Goal: Information Seeking & Learning: Learn about a topic

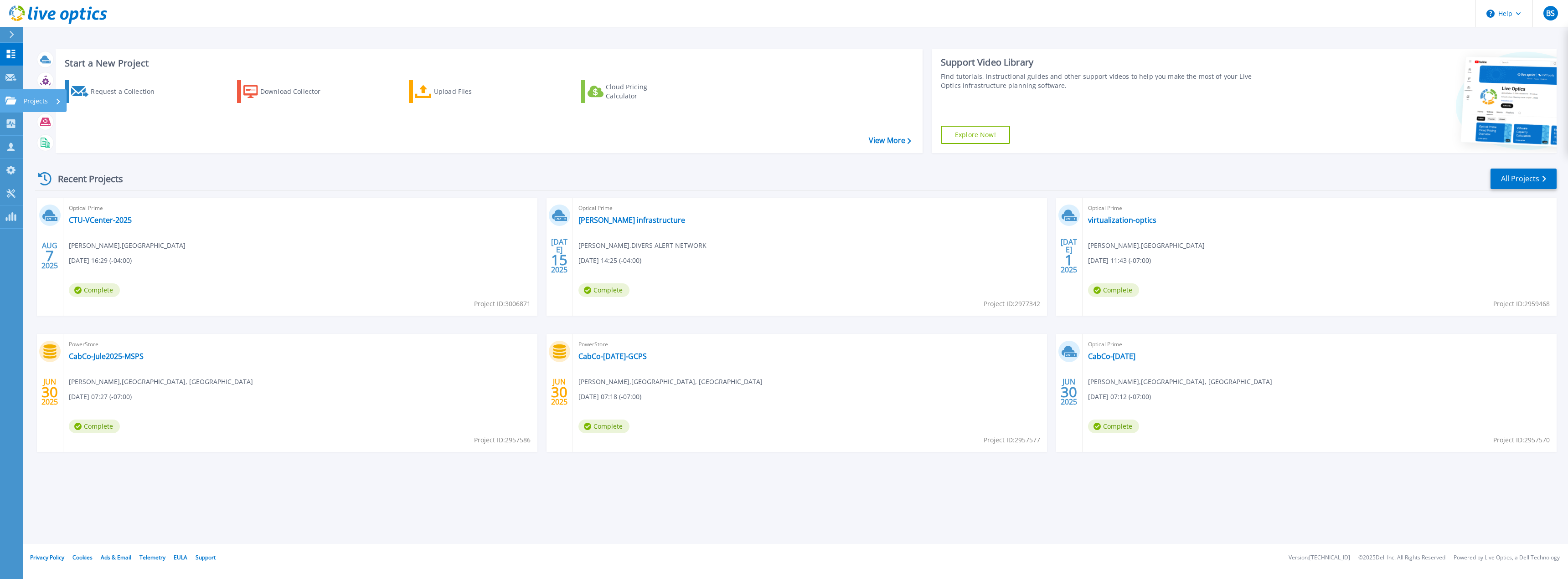
click at [15, 99] on icon at bounding box center [11, 100] width 11 height 8
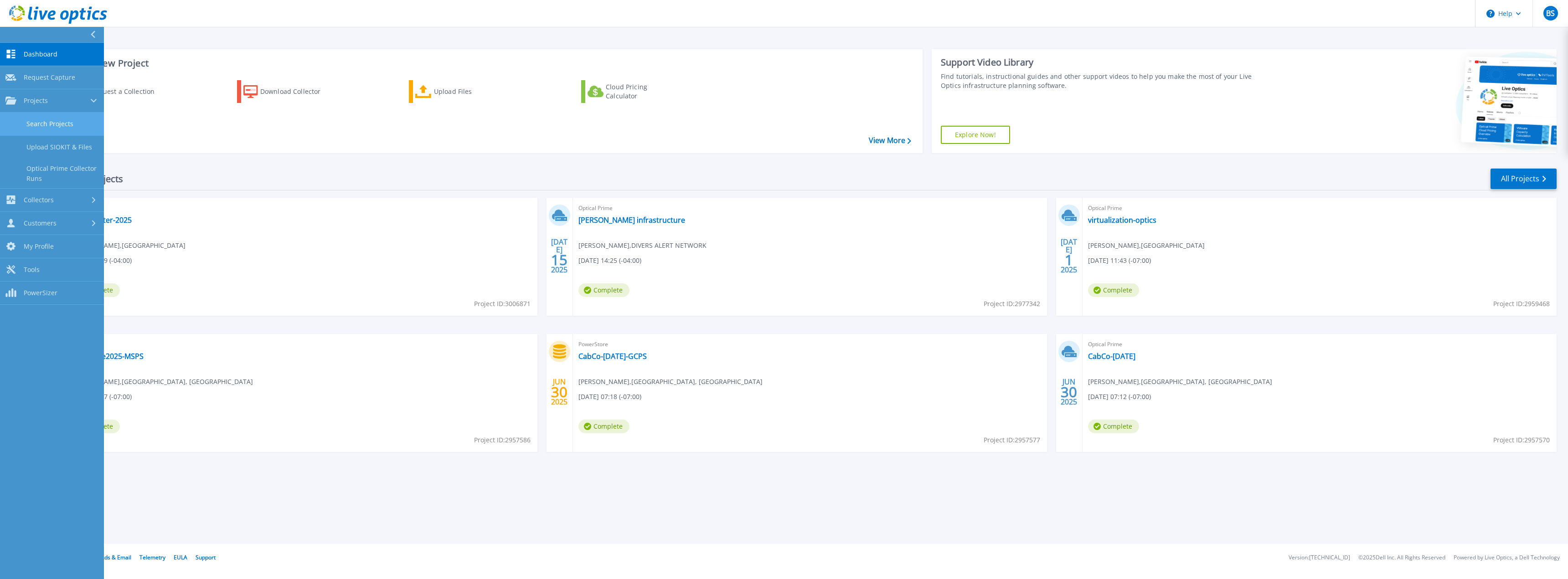
click at [21, 120] on link "Search Projects" at bounding box center [52, 124] width 104 height 23
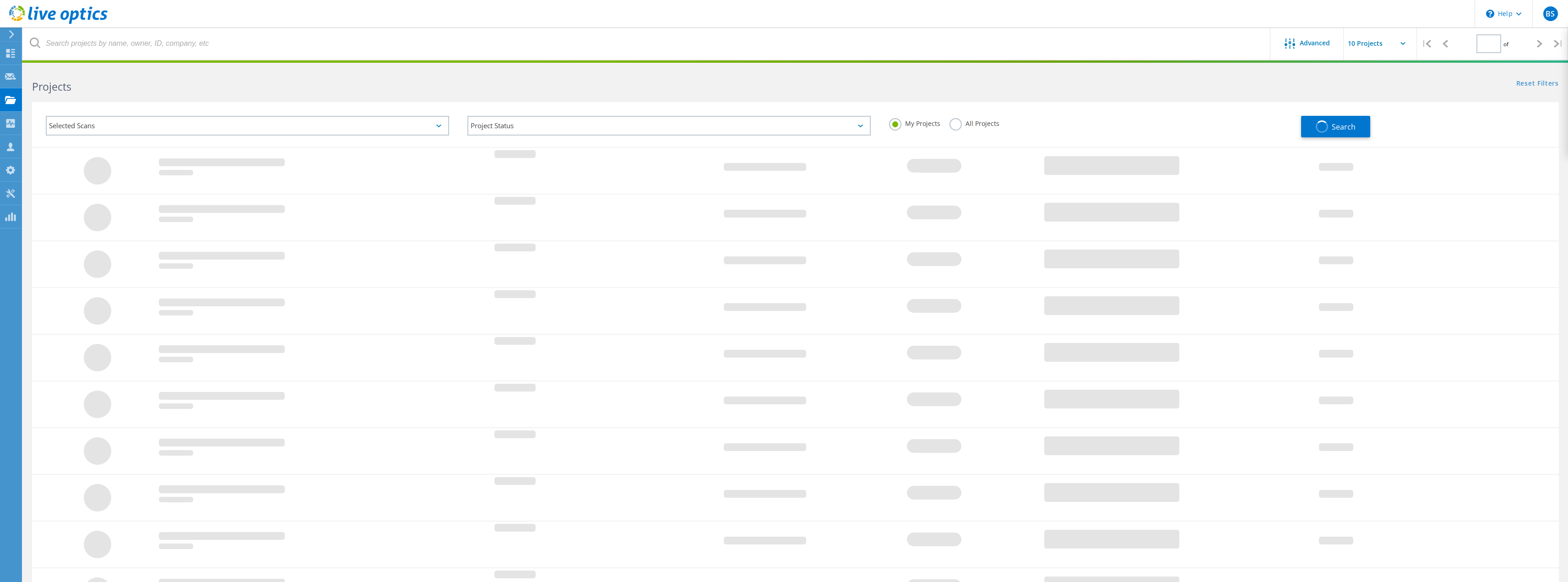
type input "1"
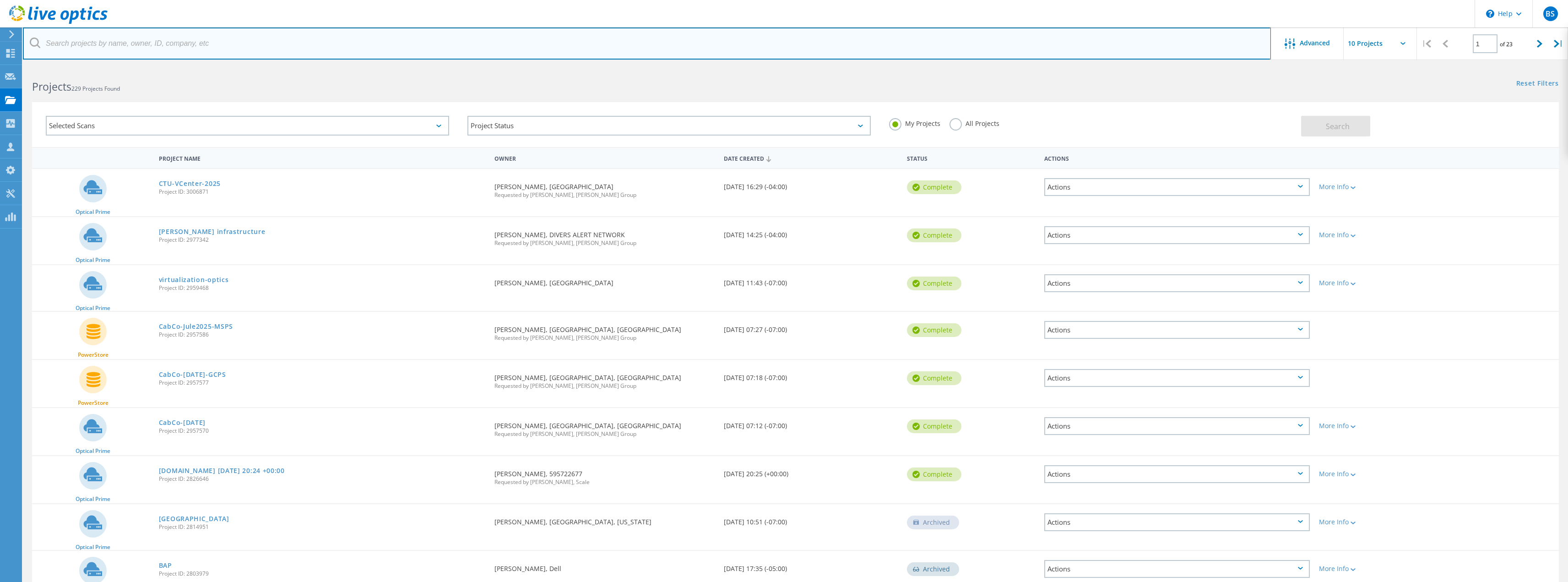
click at [172, 48] on input "text" at bounding box center [646, 43] width 1248 height 32
type input "Huntersville"
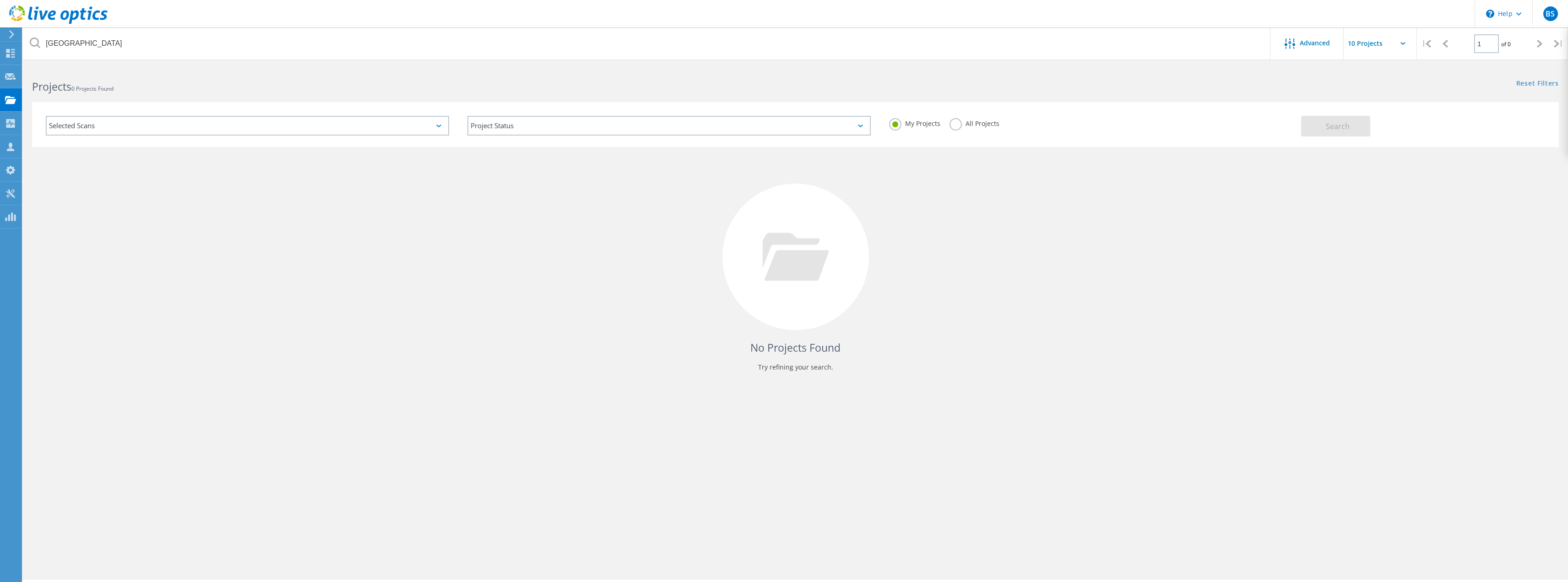
click at [954, 125] on label "All Projects" at bounding box center [974, 122] width 50 height 9
click at [0, 0] on input "All Projects" at bounding box center [0, 0] width 0 height 0
click at [1331, 120] on button "Search" at bounding box center [1335, 126] width 69 height 21
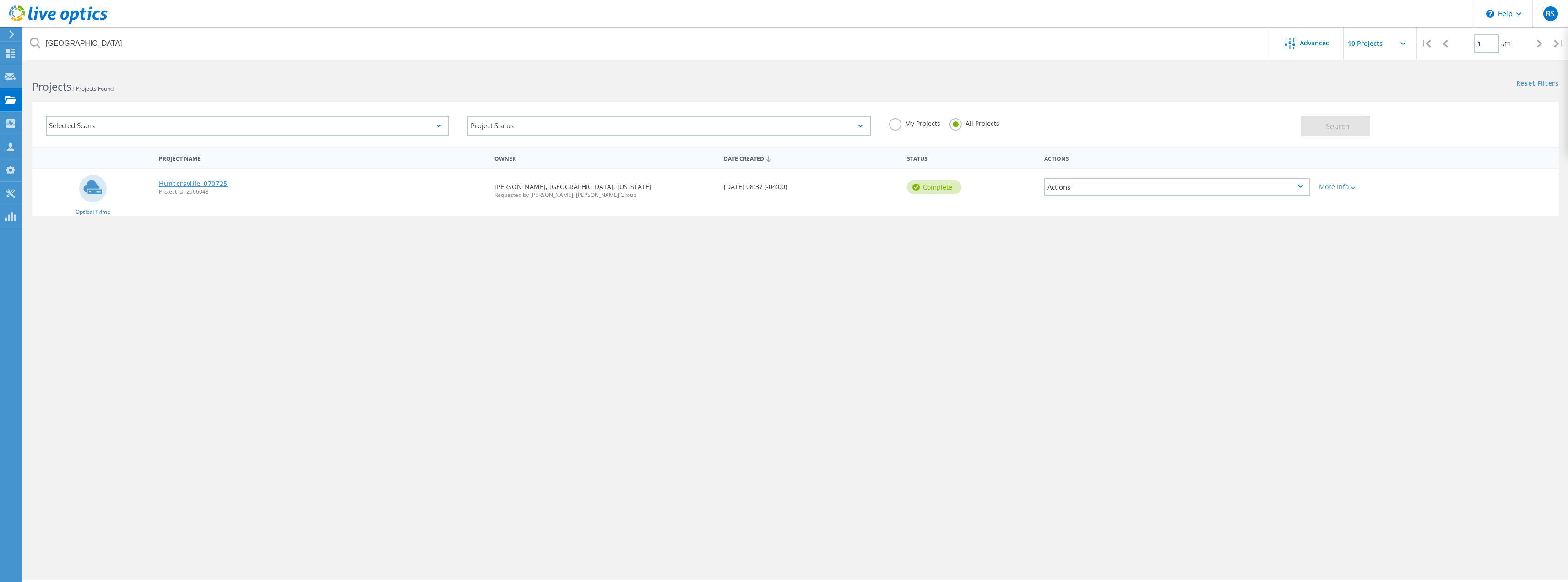
click at [207, 182] on link "Huntersville_070725" at bounding box center [193, 183] width 68 height 6
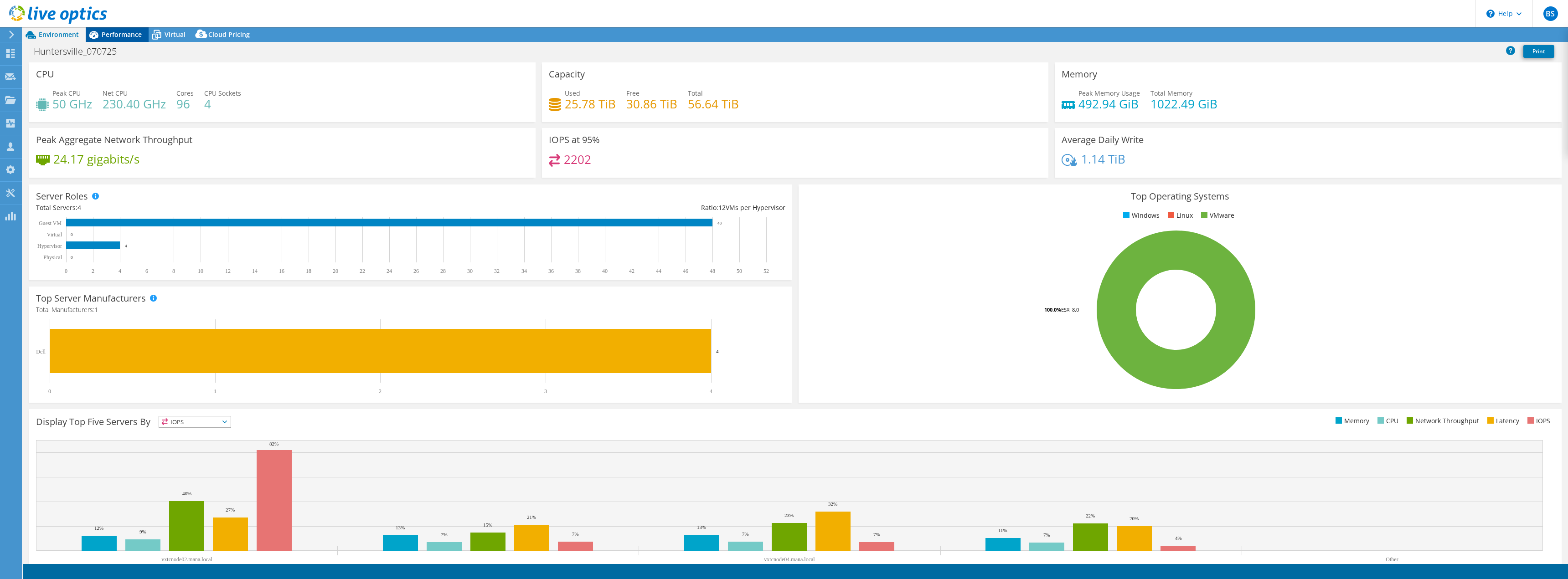
click at [124, 33] on span "Performance" at bounding box center [122, 34] width 40 height 9
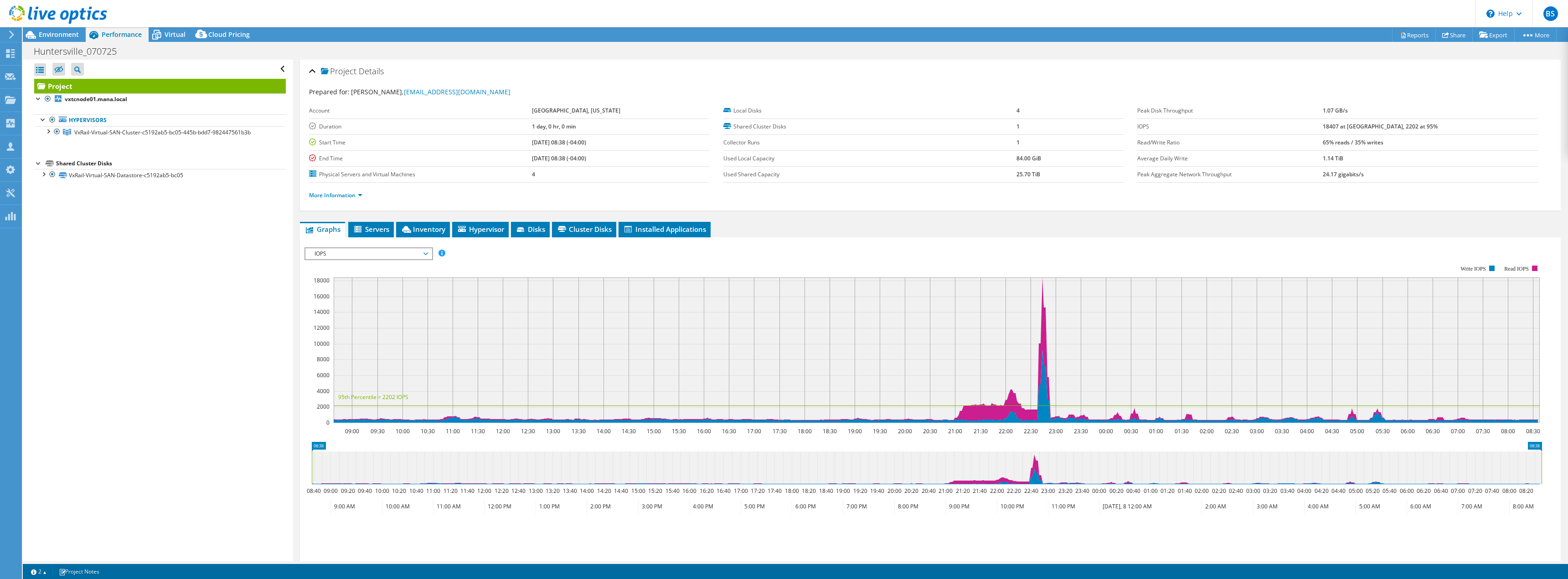
select select "USD"
click at [425, 229] on span "Inventory" at bounding box center [422, 229] width 44 height 9
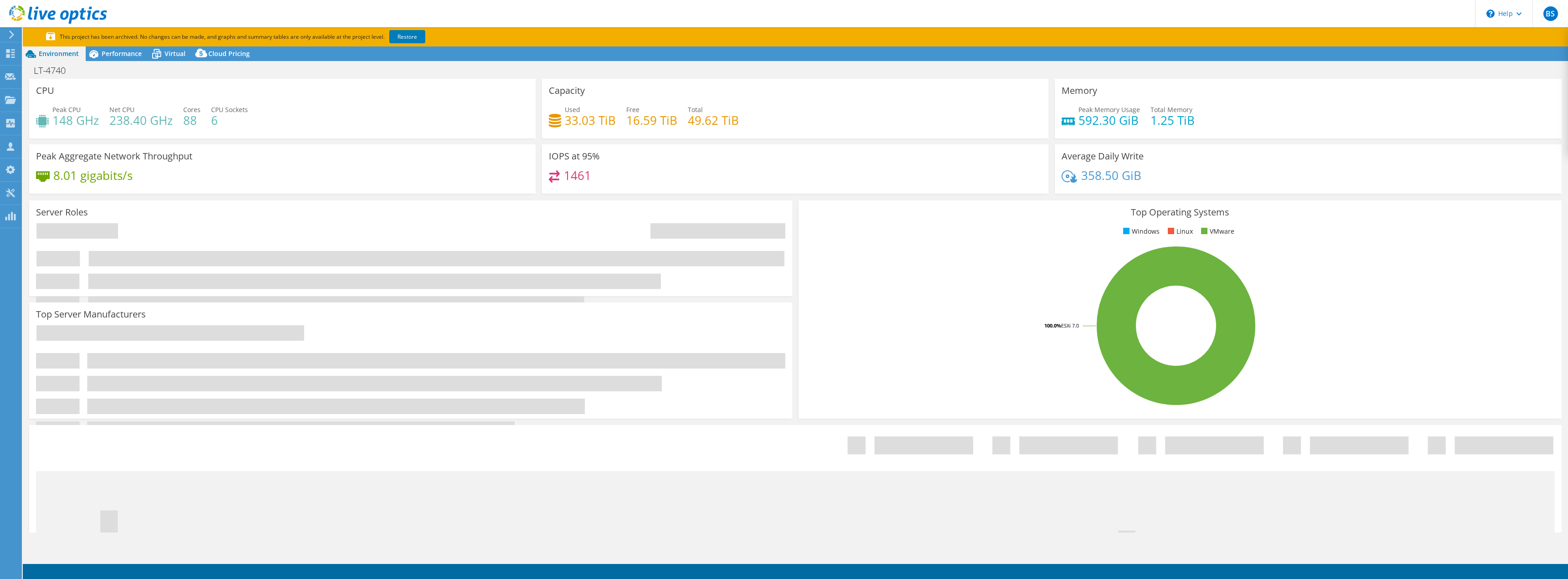
select select "USD"
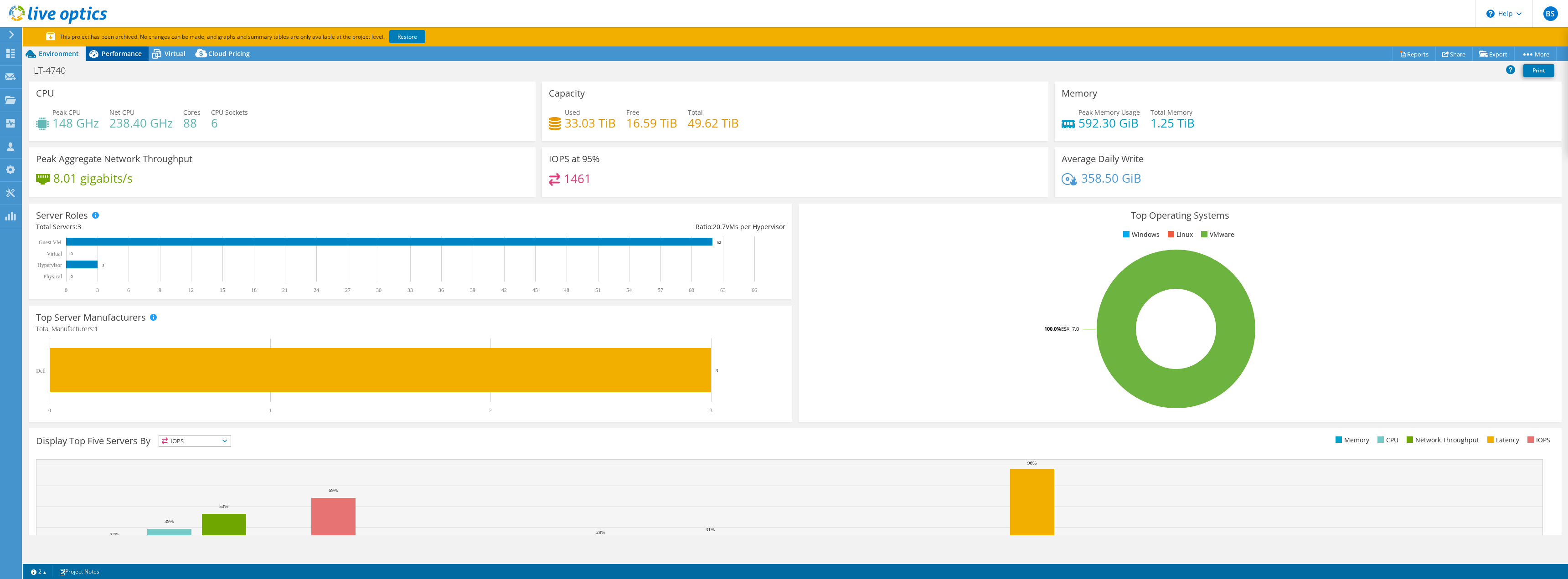
click at [111, 57] on span "Performance" at bounding box center [122, 54] width 40 height 9
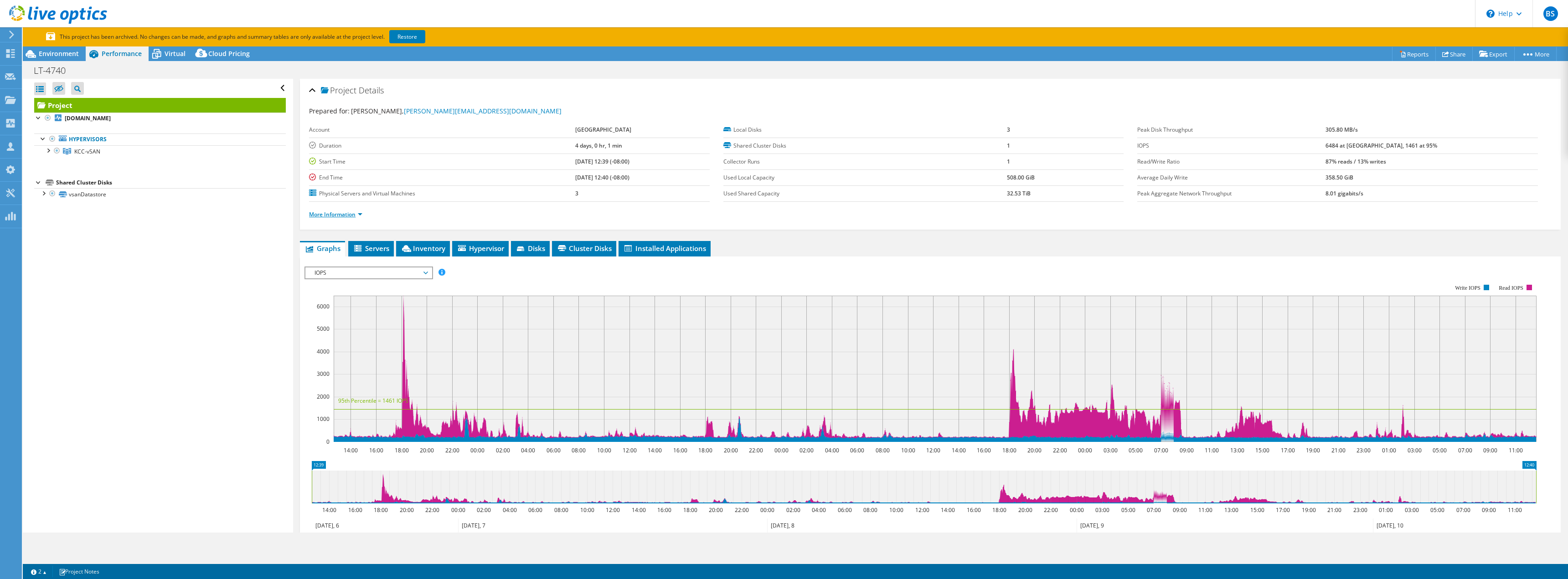
click at [343, 212] on link "More Information" at bounding box center [336, 214] width 54 height 8
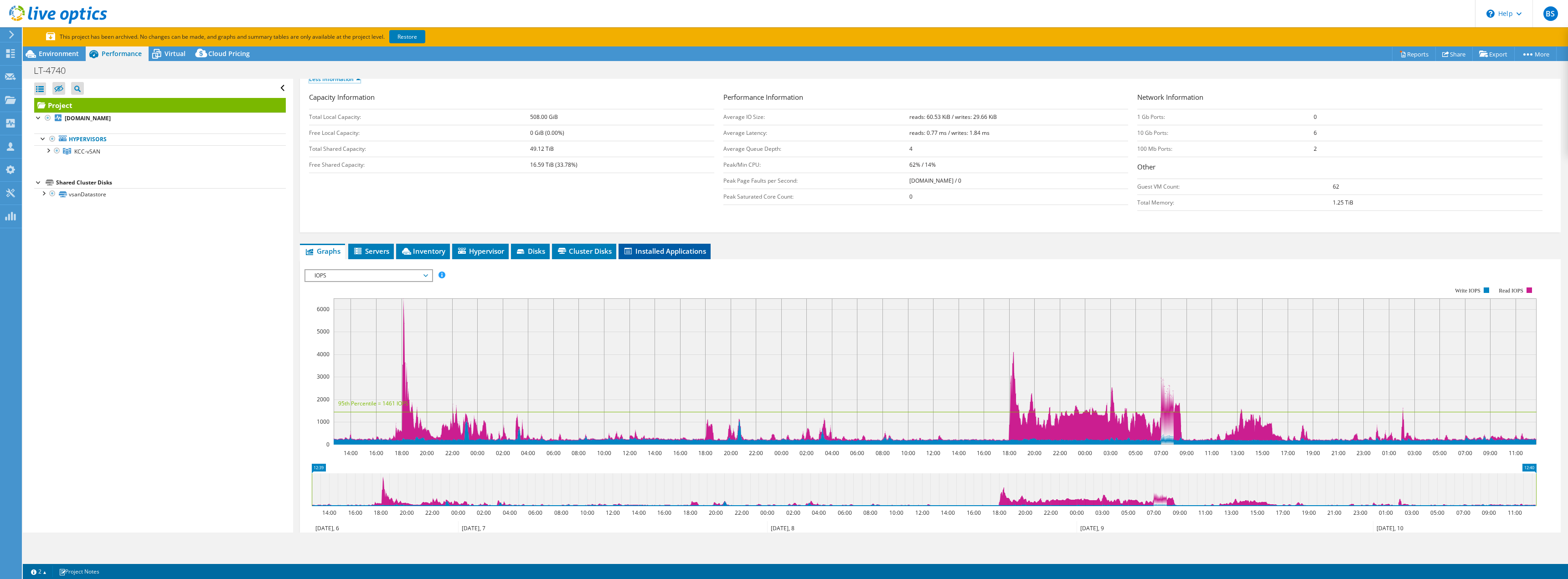
scroll to position [137, 0]
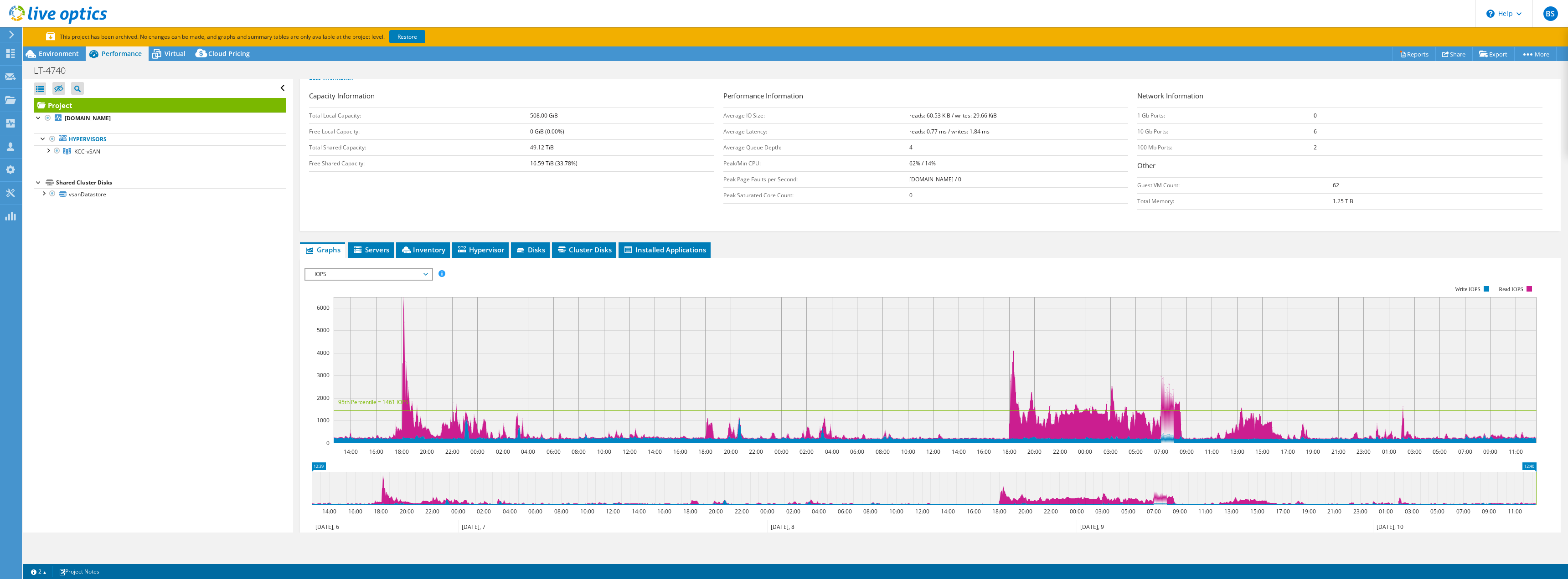
click at [598, 244] on li "Cluster Disks" at bounding box center [584, 249] width 65 height 15
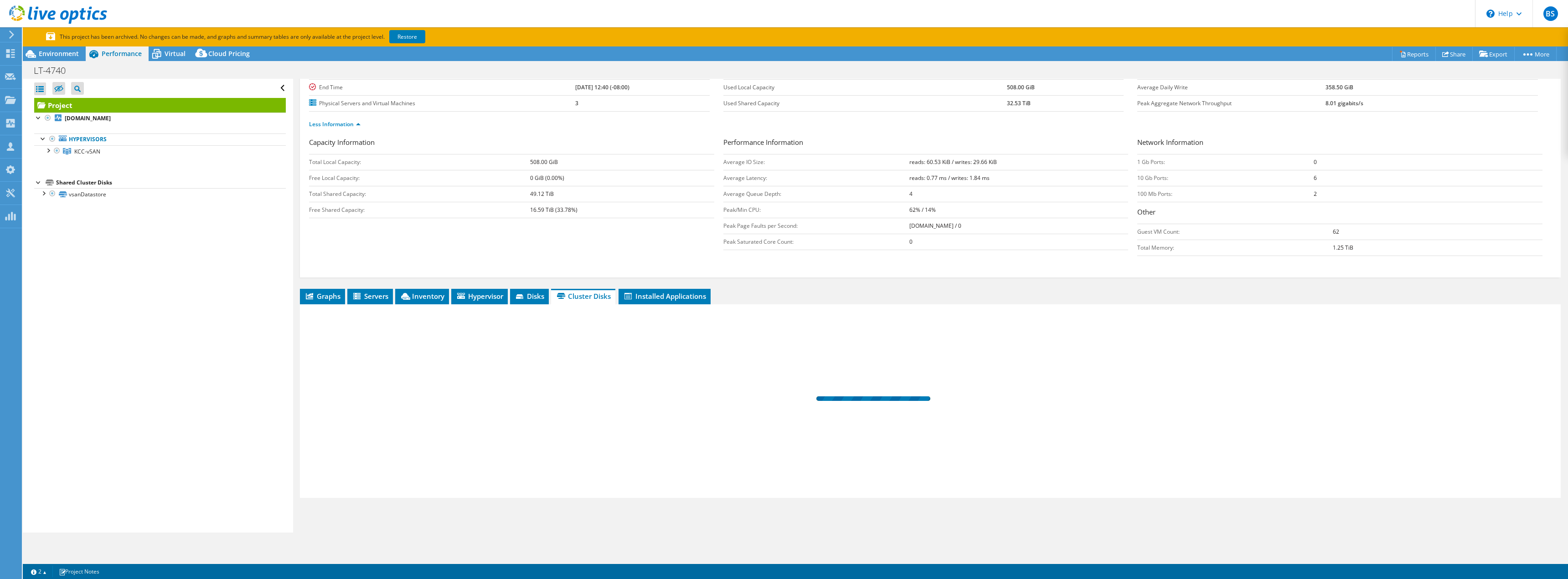
scroll to position [90, 0]
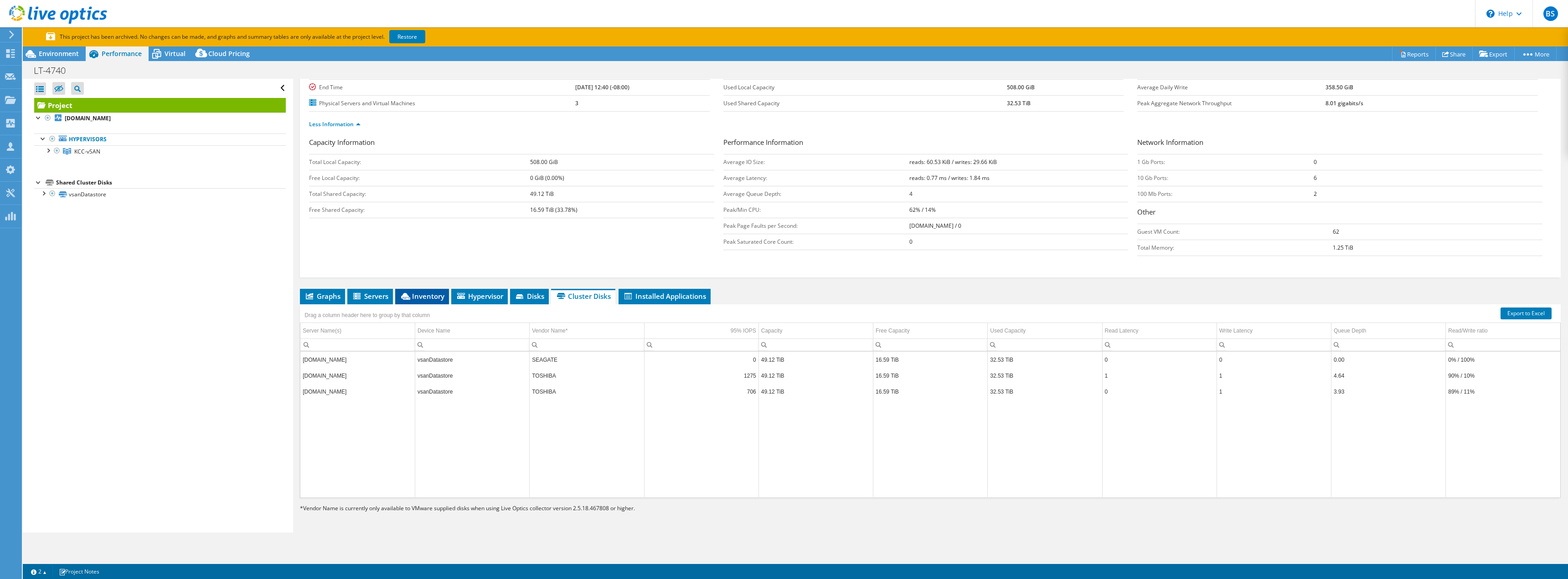
click at [429, 294] on span "Inventory" at bounding box center [422, 296] width 44 height 9
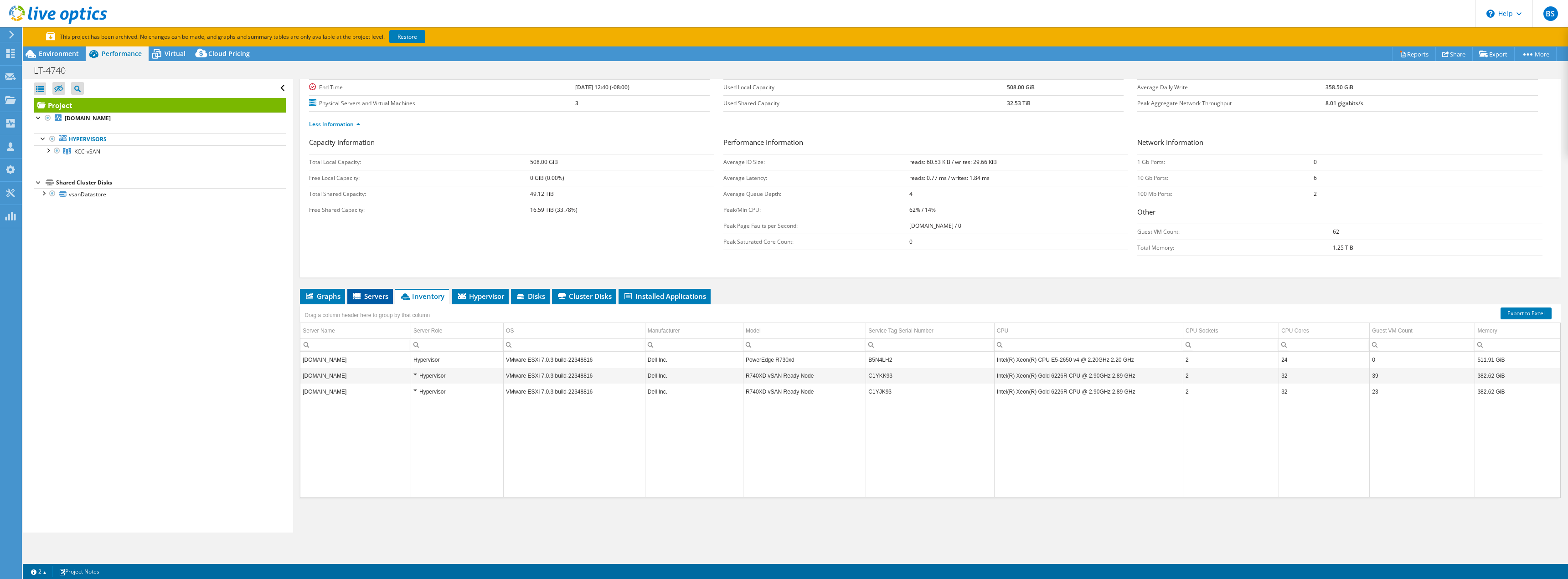
click at [378, 299] on span "Servers" at bounding box center [370, 296] width 37 height 9
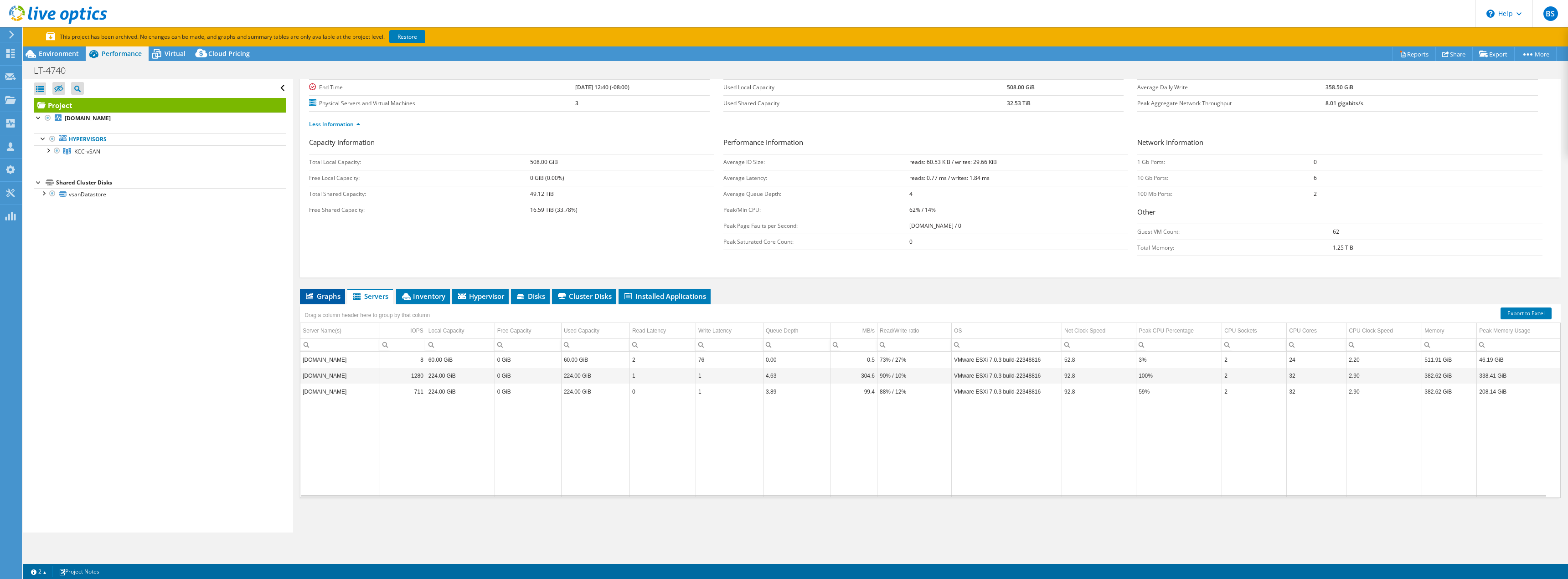
click at [338, 300] on span "Graphs" at bounding box center [322, 296] width 36 height 9
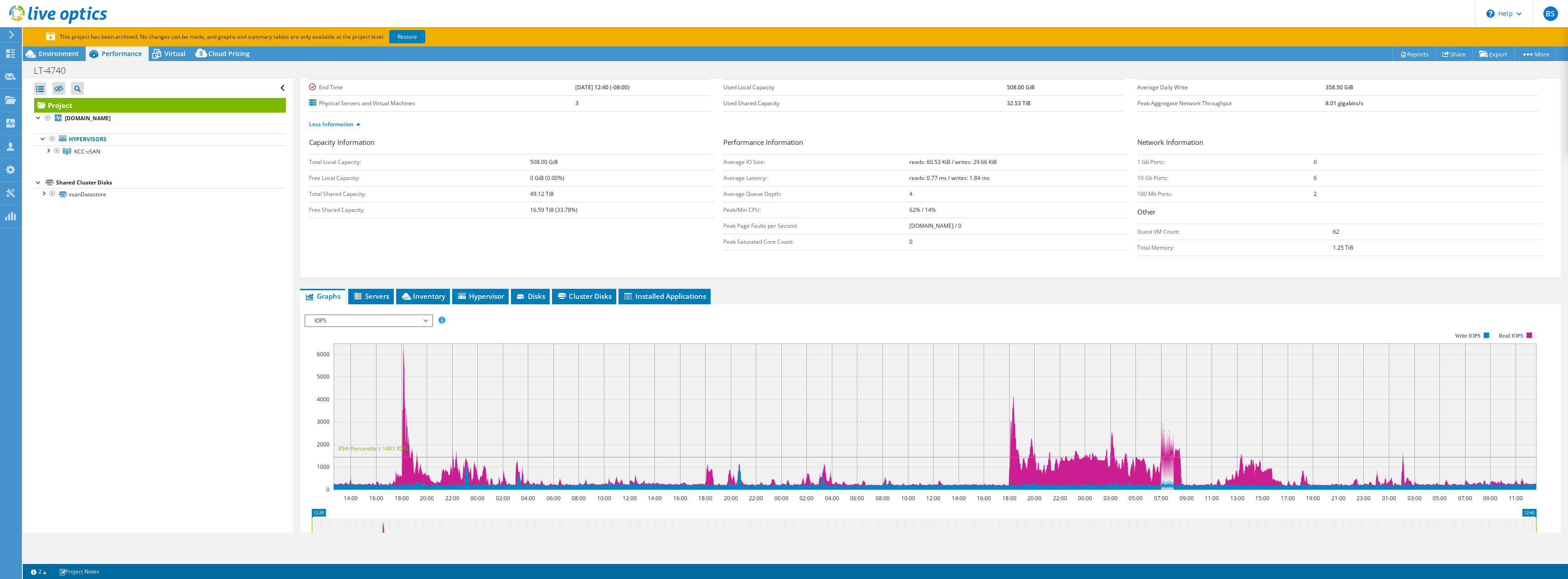
scroll to position [137, 0]
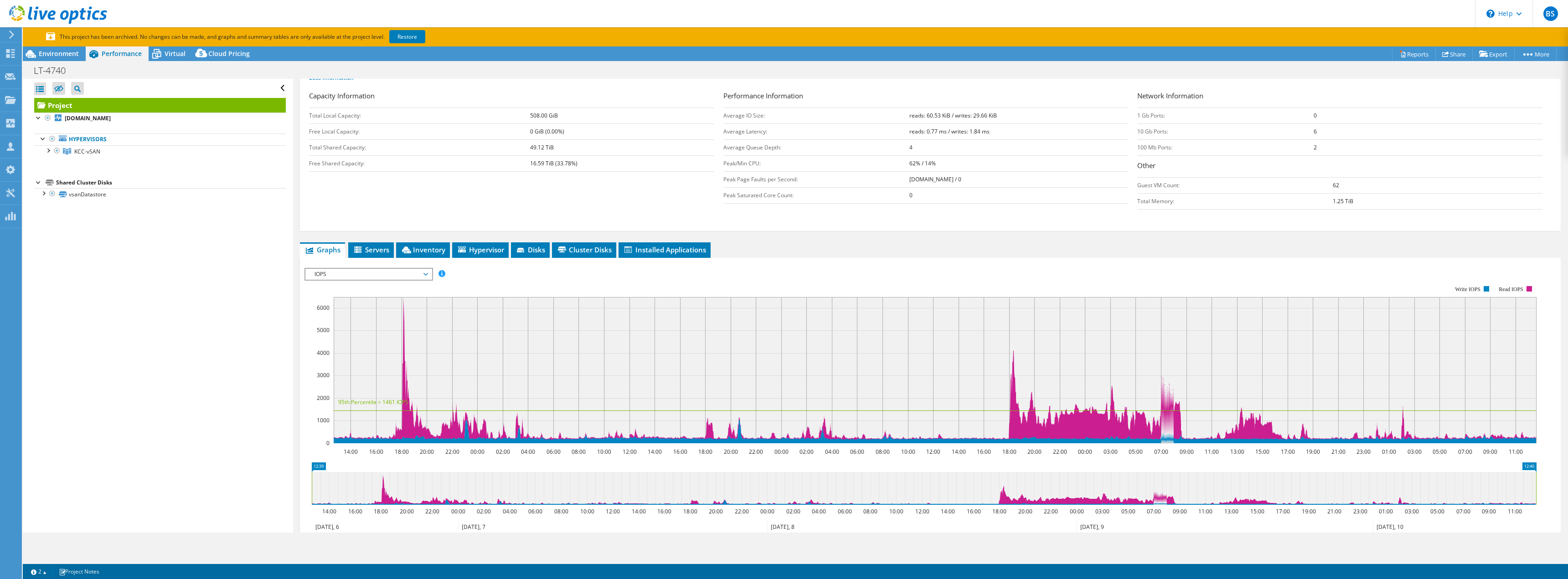
click at [363, 277] on span "IOPS" at bounding box center [368, 274] width 117 height 11
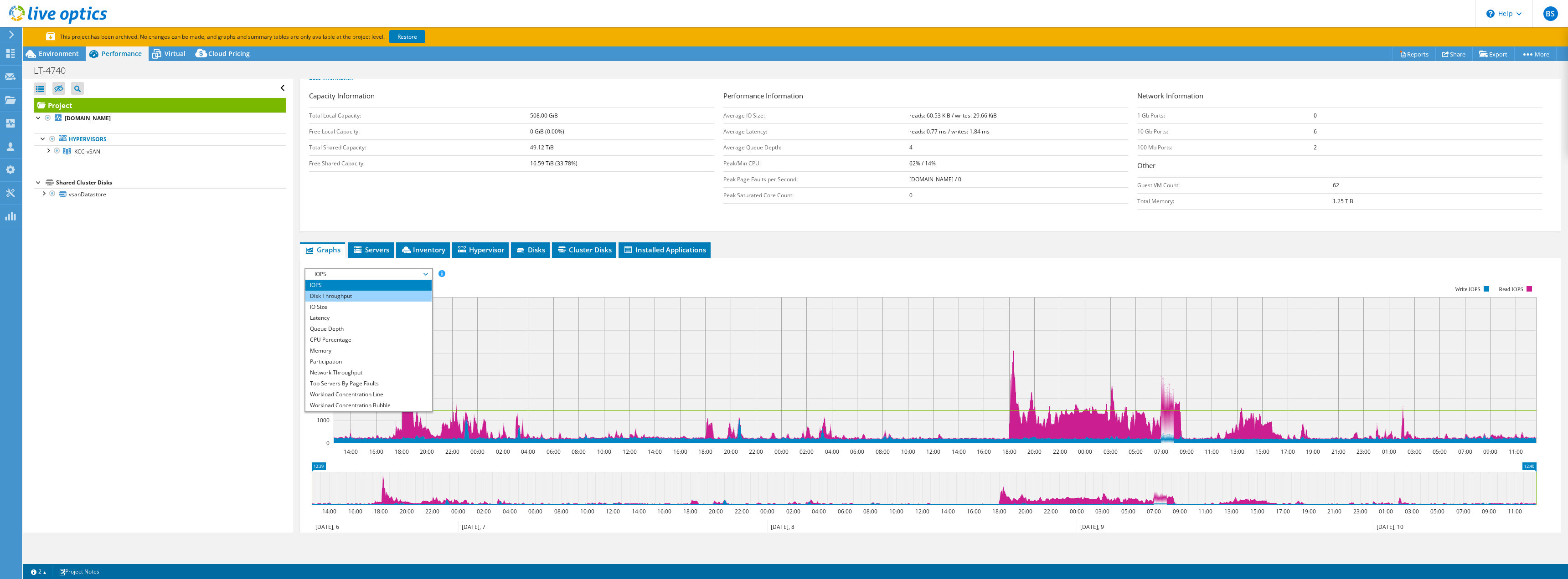
click at [348, 297] on li "Disk Throughput" at bounding box center [368, 296] width 126 height 11
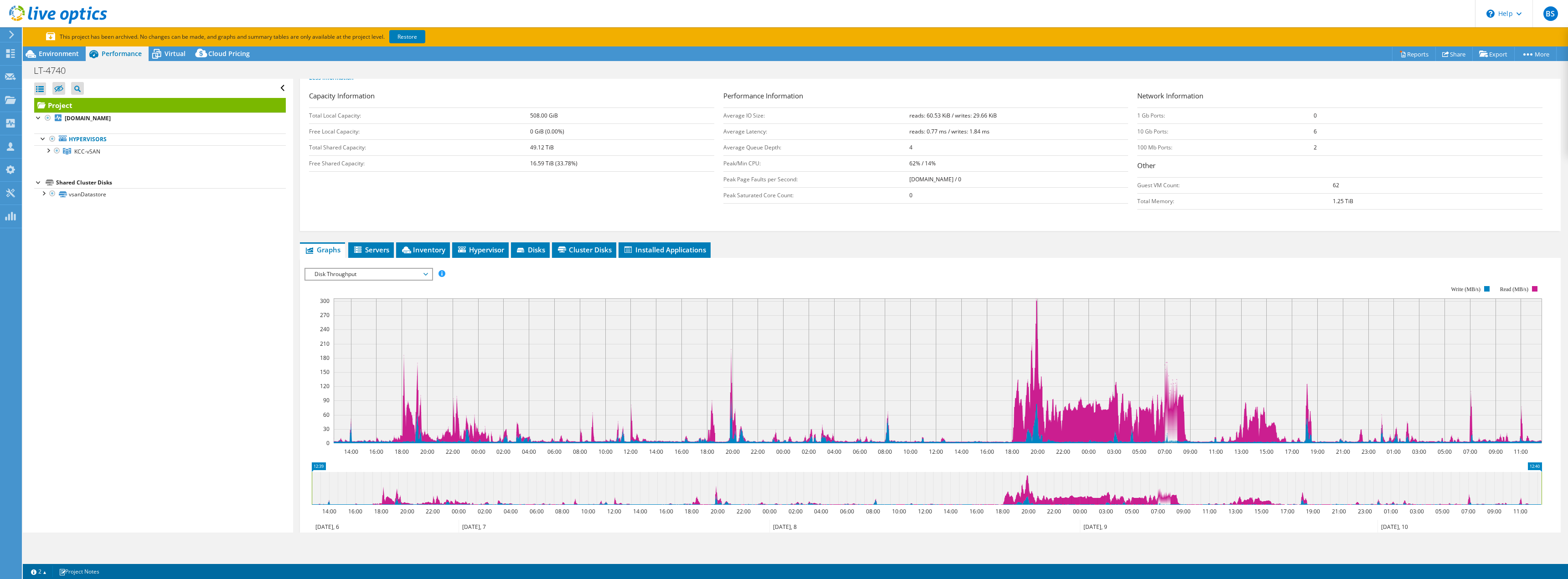
click at [355, 278] on span "Disk Throughput" at bounding box center [368, 274] width 117 height 11
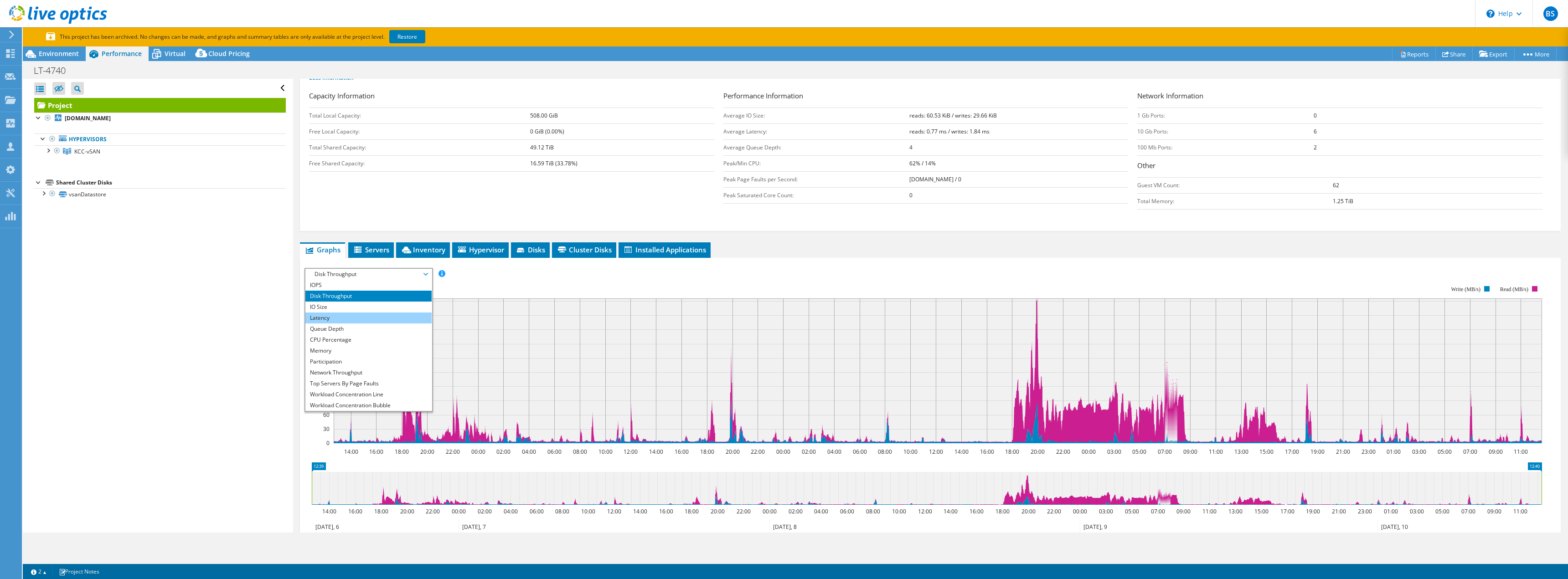
click at [333, 318] on li "Latency" at bounding box center [368, 318] width 126 height 11
